Goal: Transaction & Acquisition: Purchase product/service

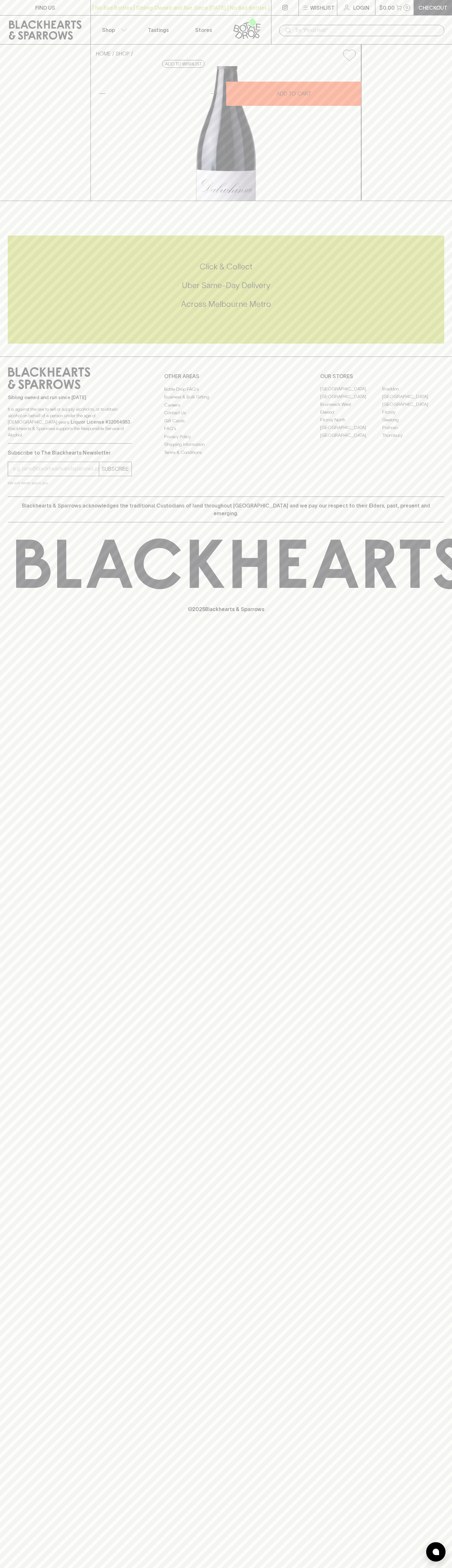
click at [285, 27] on icon at bounding box center [288, 30] width 8 height 8
click at [441, 1407] on div "FIND US | No Bad Bottles | Sibling Owned and Run Since [DATE] | No Bad Bottles …" at bounding box center [226, 784] width 452 height 1568
click at [265, 1567] on html "FIND US | No Bad Bottles | Sibling Owned and Run Since [DATE] | No Bad Bottles …" at bounding box center [226, 784] width 452 height 1568
click at [24, 1249] on div "FIND US | No Bad Bottles | Sibling Owned and Run Since [DATE] | No Bad Bottles …" at bounding box center [226, 784] width 452 height 1568
